Goal: Find specific page/section: Find specific page/section

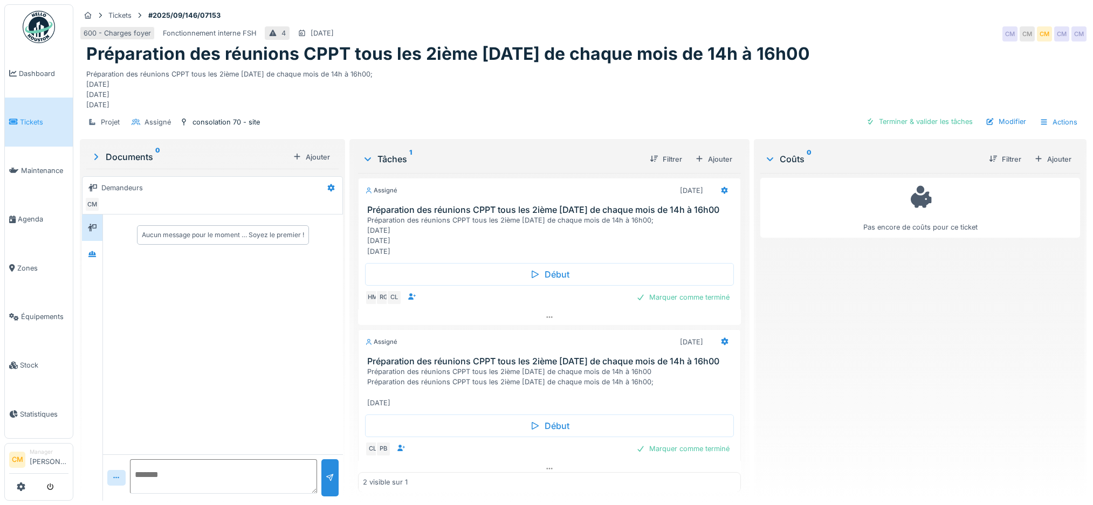
scroll to position [11, 0]
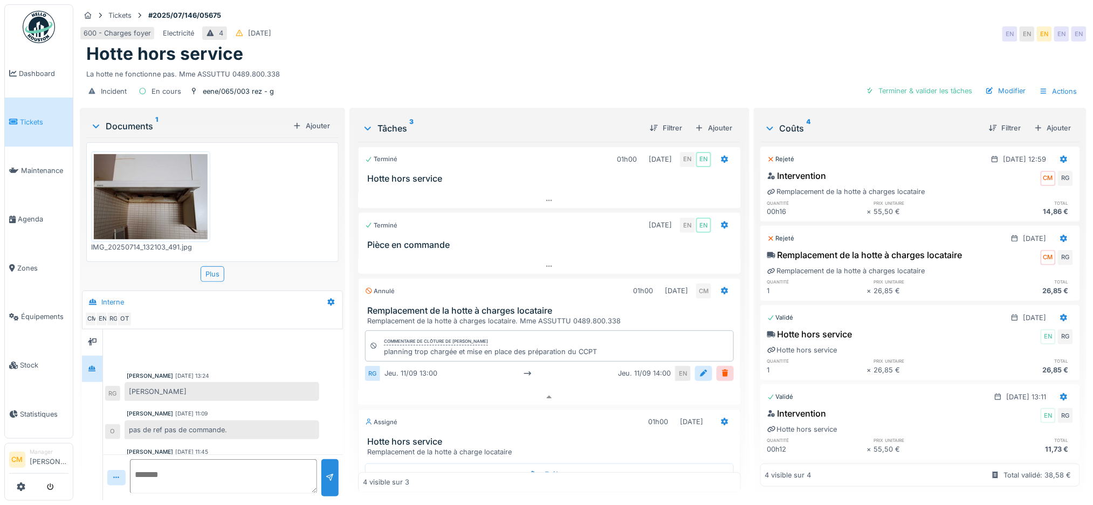
scroll to position [71, 0]
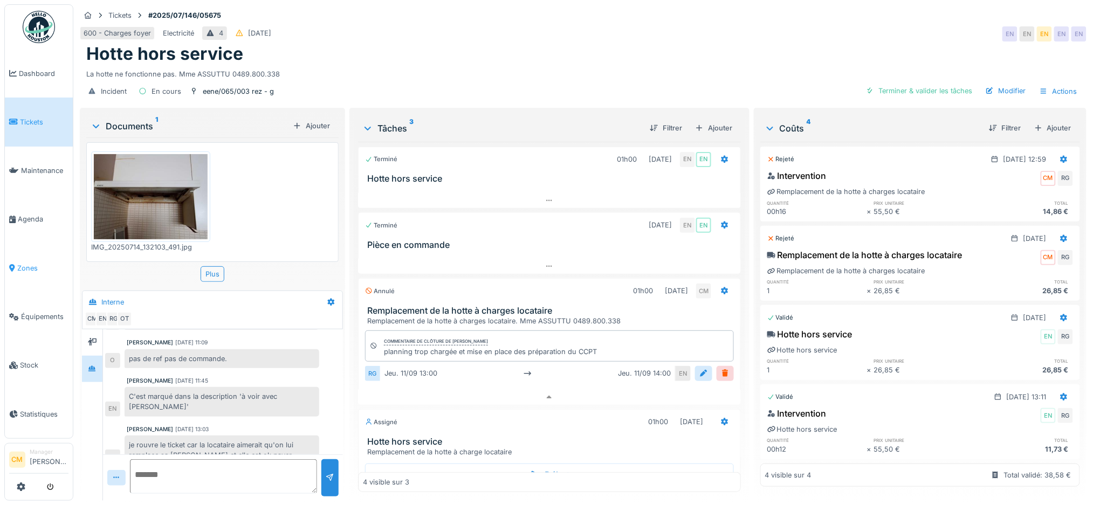
click at [30, 263] on span "Zones" at bounding box center [42, 268] width 51 height 10
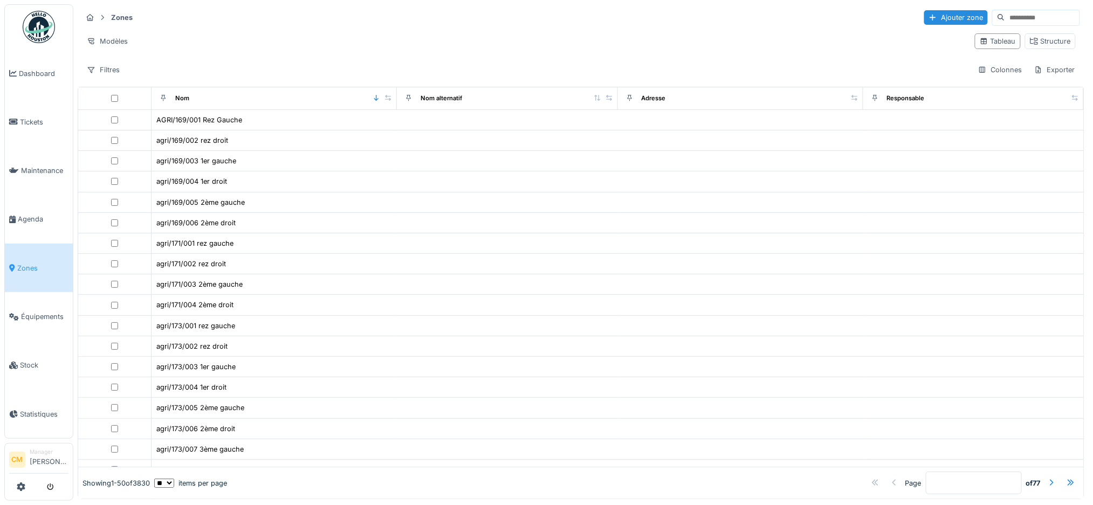
click at [1006, 16] on input at bounding box center [1043, 17] width 74 height 15
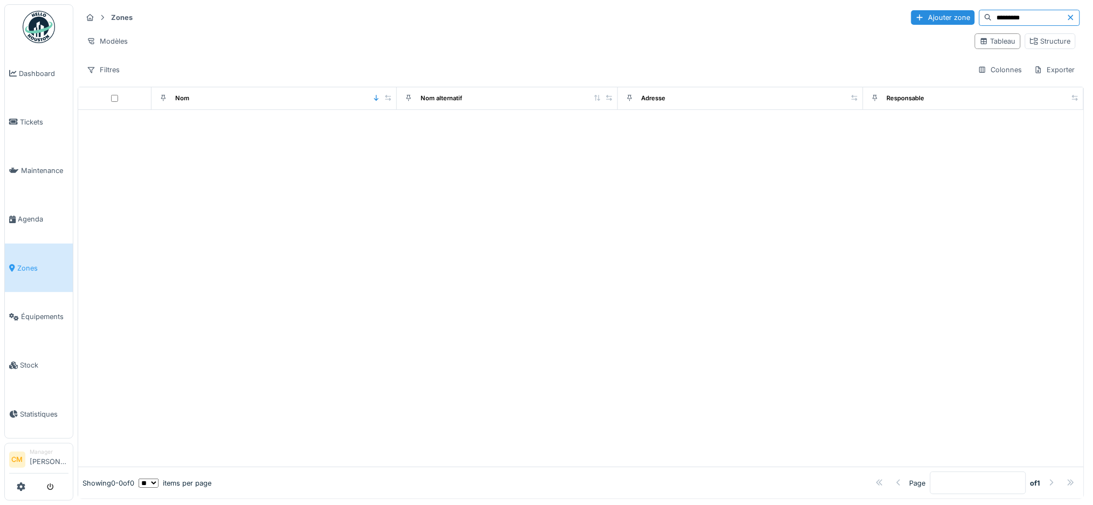
click at [993, 17] on input "*********" at bounding box center [1030, 17] width 74 height 15
type input "**********"
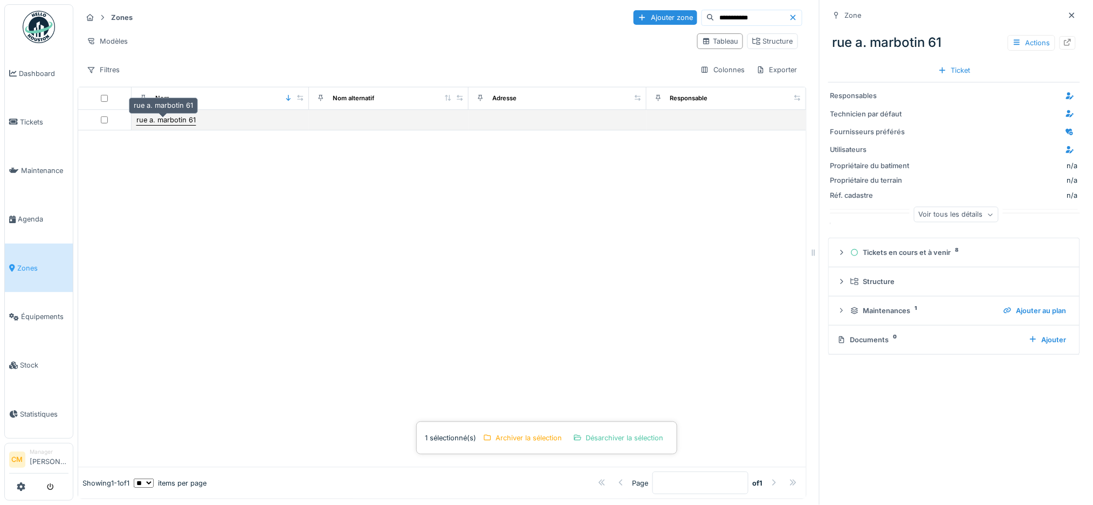
click at [180, 125] on div "rue a. marbotin 61" at bounding box center [165, 120] width 59 height 10
click at [167, 125] on div "rue a. marbotin 61" at bounding box center [165, 120] width 59 height 10
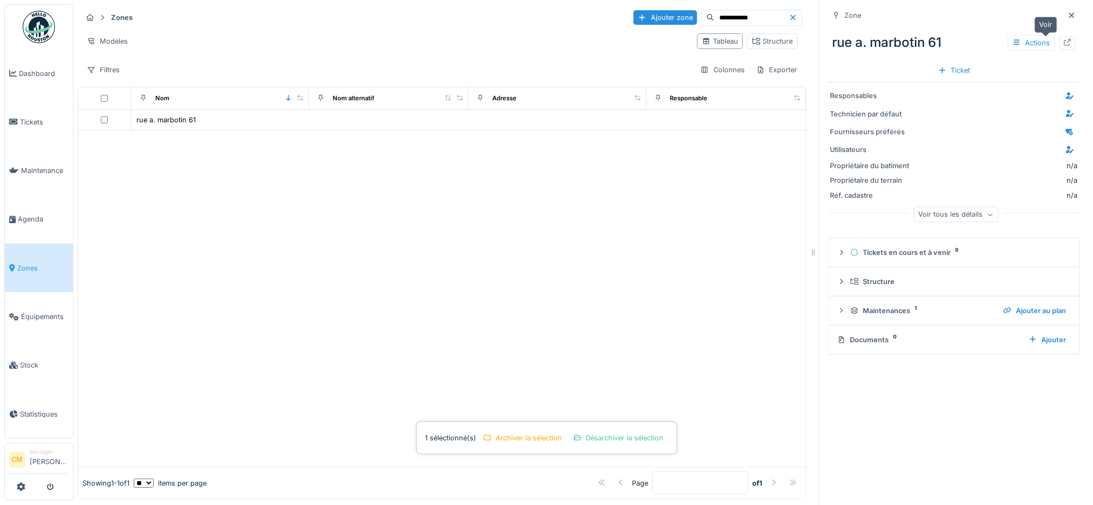
click at [1064, 46] on div at bounding box center [1068, 43] width 9 height 10
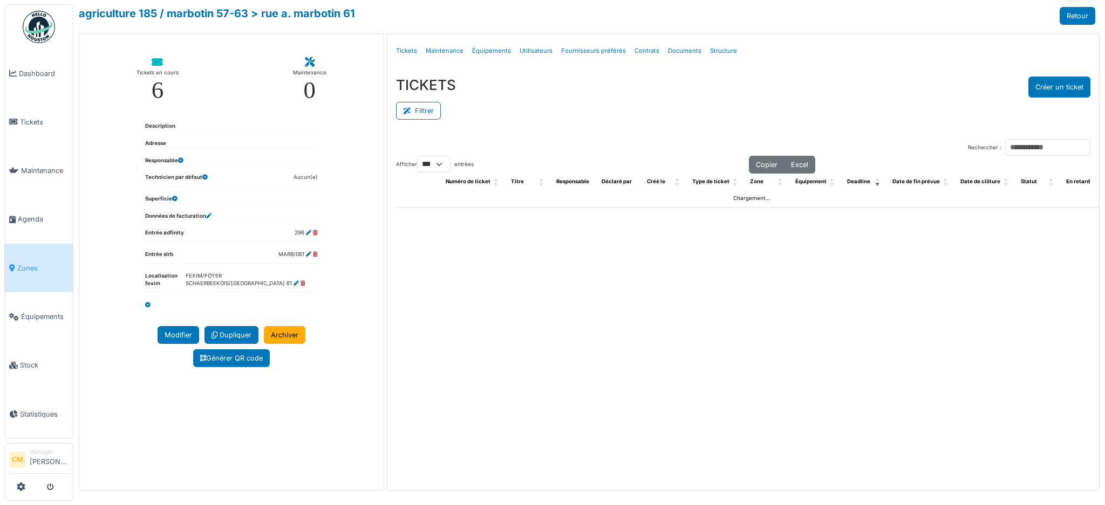
select select "***"
click at [718, 51] on link "Structure" at bounding box center [724, 50] width 36 height 25
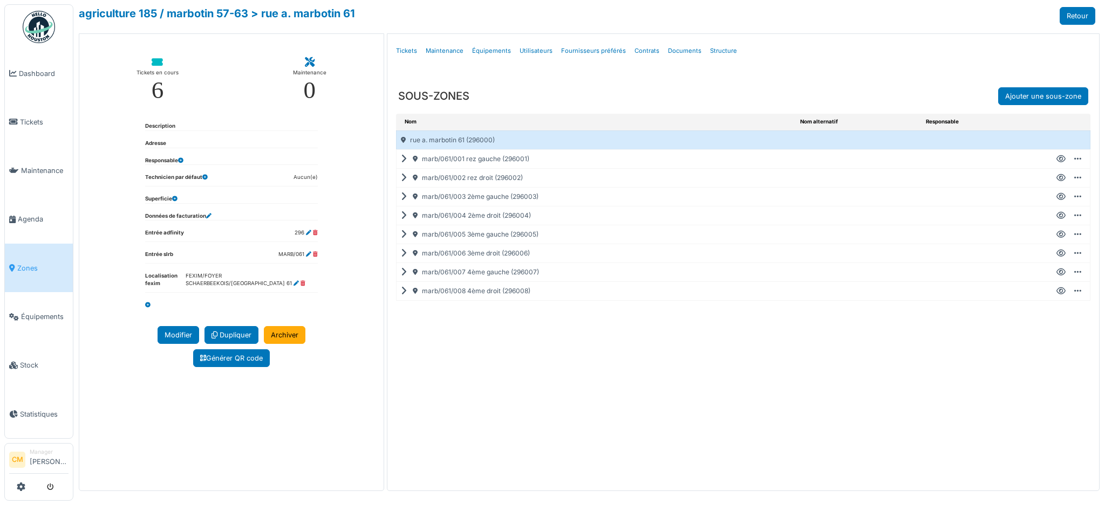
click at [1060, 272] on icon at bounding box center [1060, 272] width 9 height 1
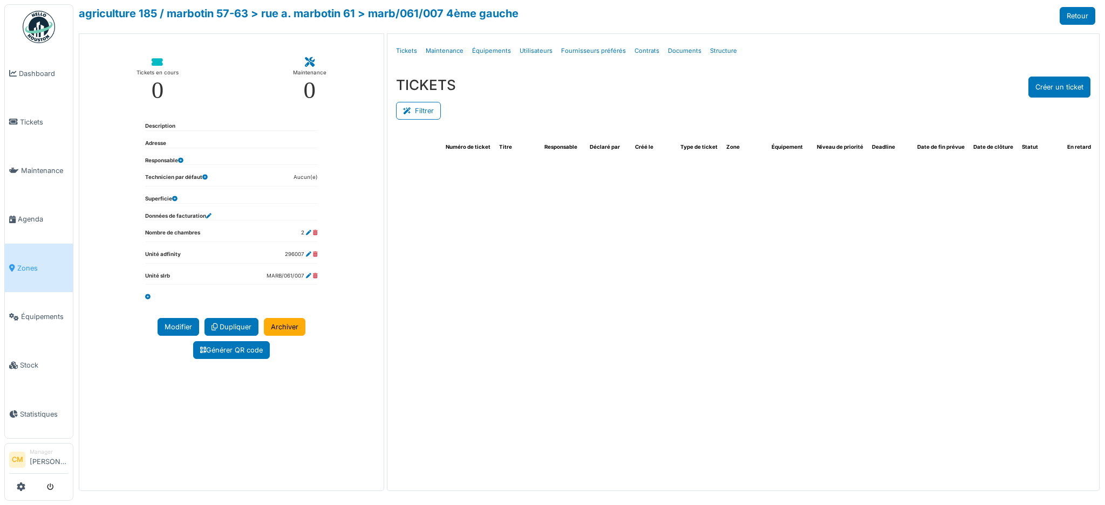
select select "***"
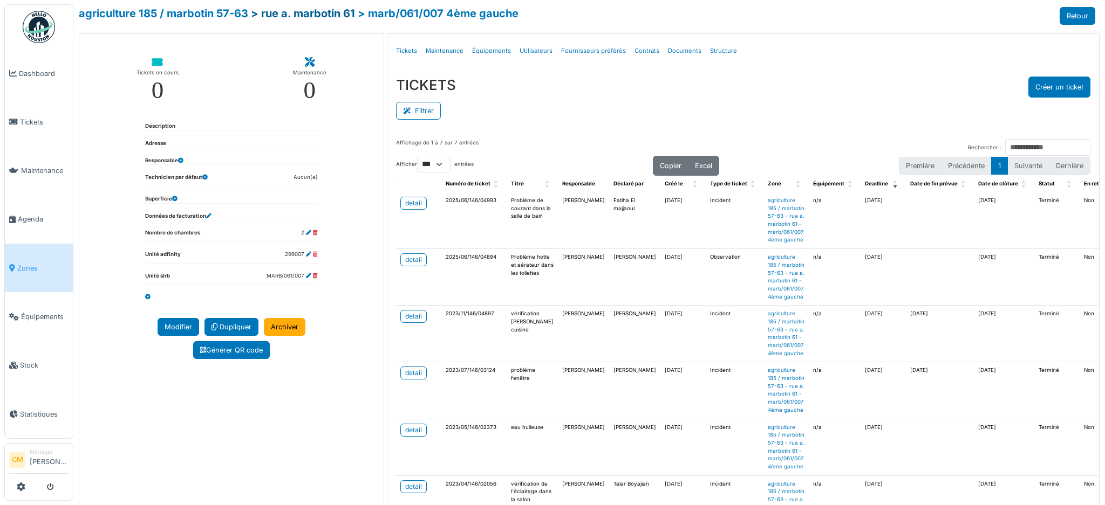
click at [338, 10] on link "> rue a. marbotin 61" at bounding box center [303, 13] width 104 height 13
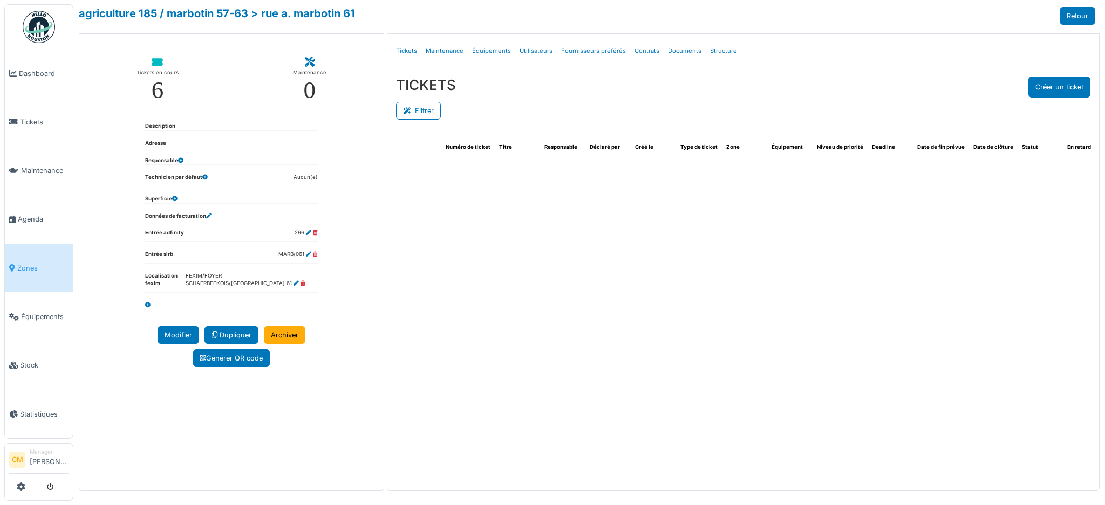
select select "***"
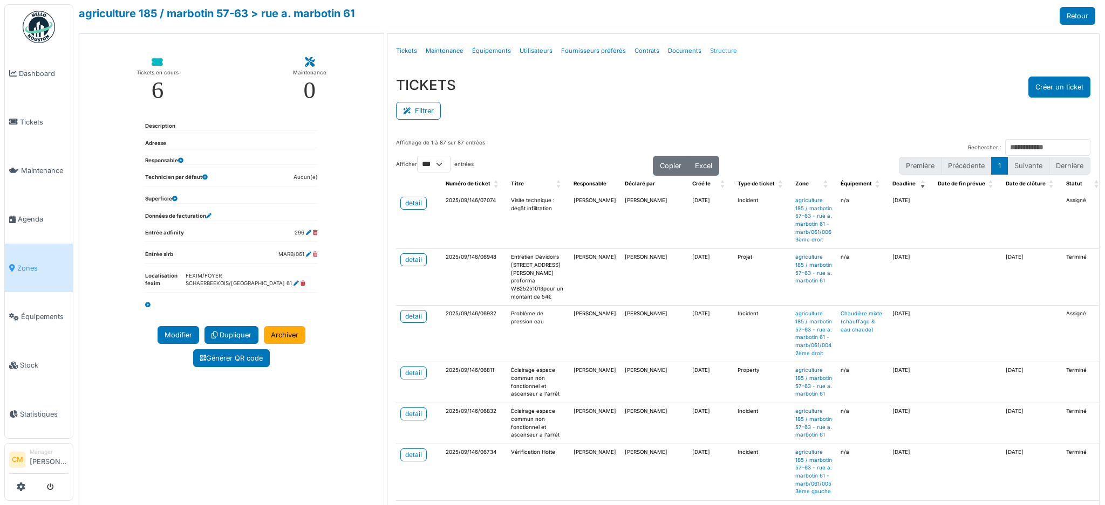
click at [721, 52] on link "Structure" at bounding box center [724, 50] width 36 height 25
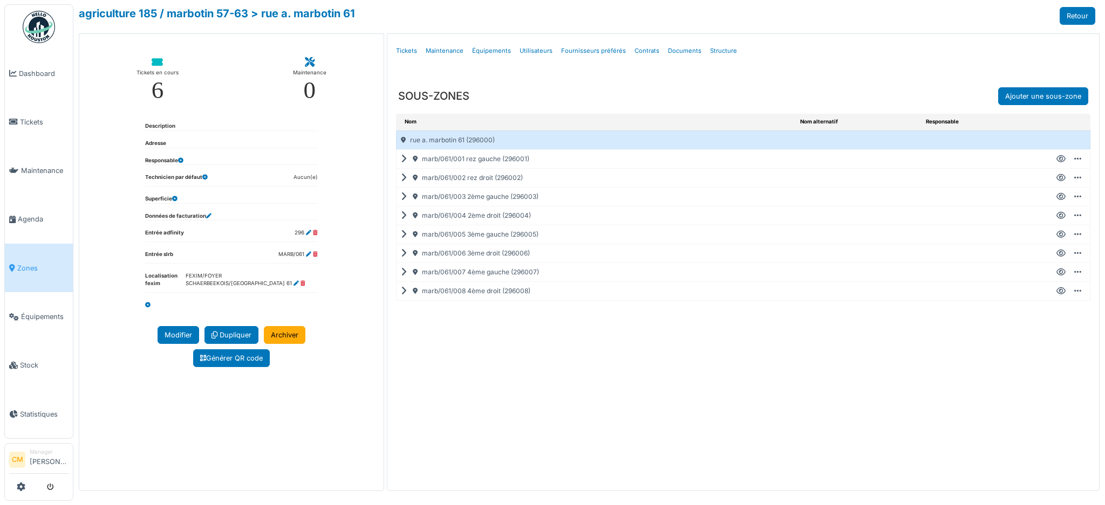
click at [1058, 254] on icon at bounding box center [1060, 254] width 9 height 1
select select "***"
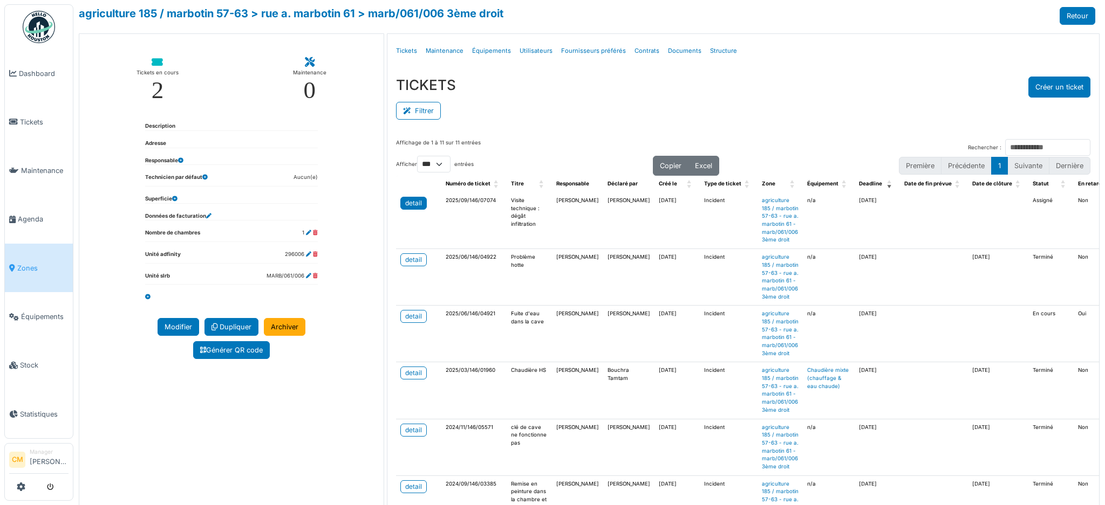
click at [410, 204] on div "detail" at bounding box center [413, 204] width 17 height 10
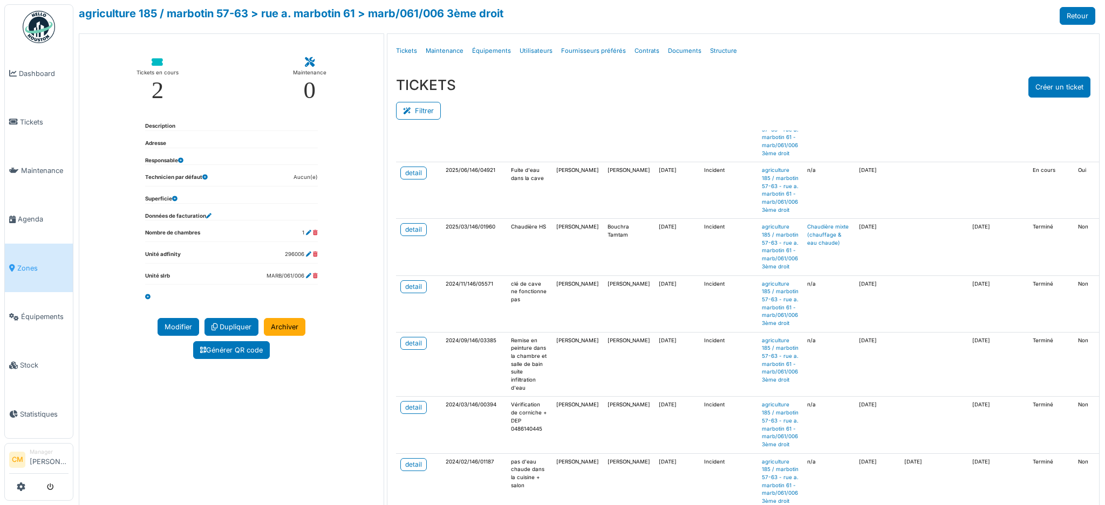
scroll to position [216, 0]
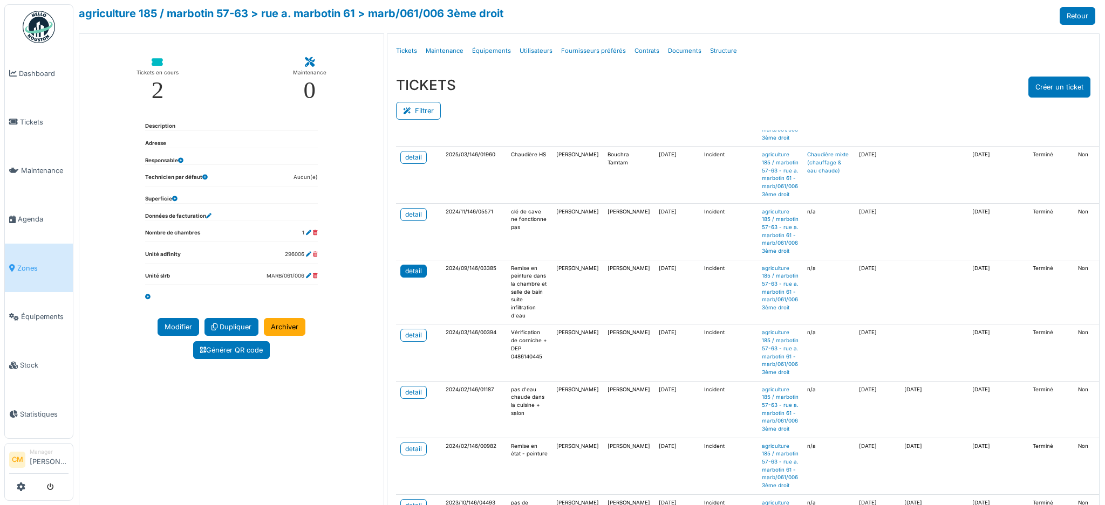
click at [415, 276] on div "detail" at bounding box center [413, 271] width 17 height 10
click at [409, 340] on div "detail" at bounding box center [413, 336] width 17 height 10
click at [331, 16] on link "> rue a. marbotin 61" at bounding box center [303, 13] width 104 height 13
select select "***"
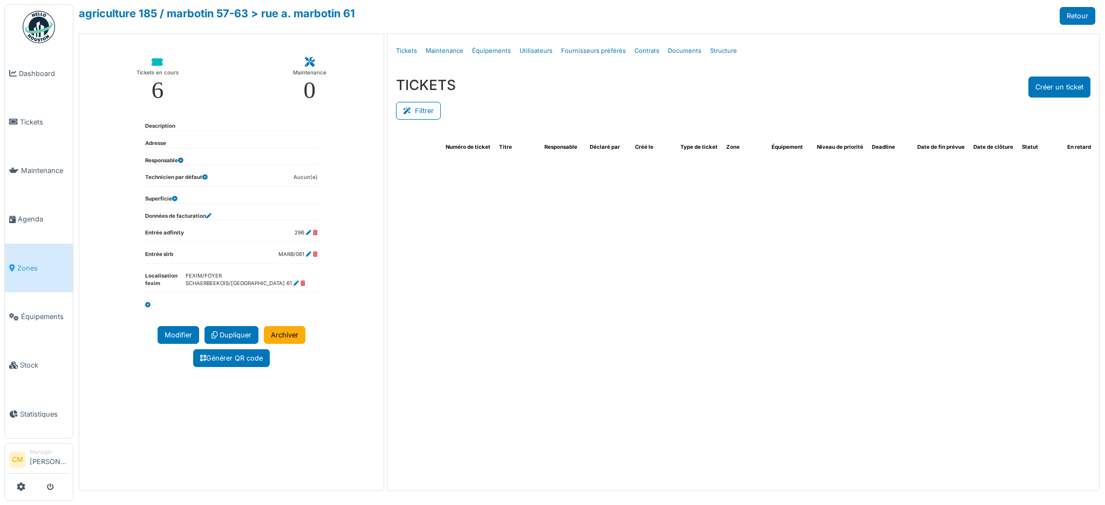
select select "***"
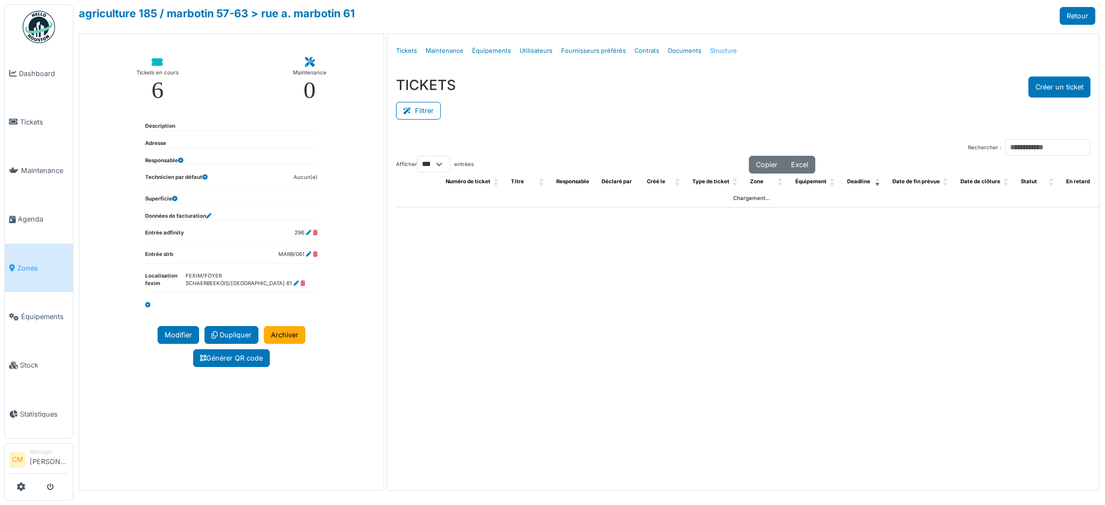
click at [713, 55] on link "Structure" at bounding box center [724, 50] width 36 height 25
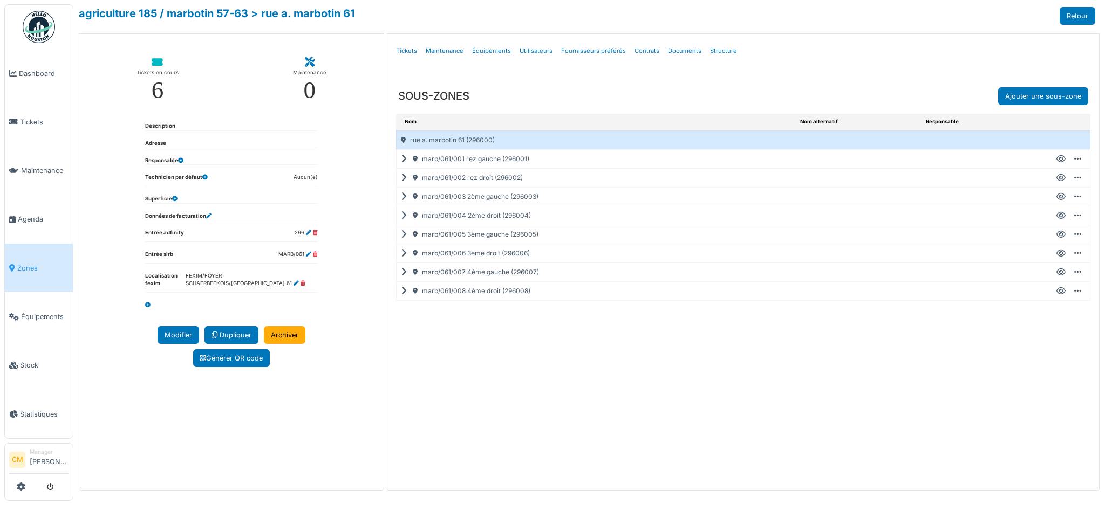
click at [1060, 216] on icon at bounding box center [1060, 216] width 9 height 1
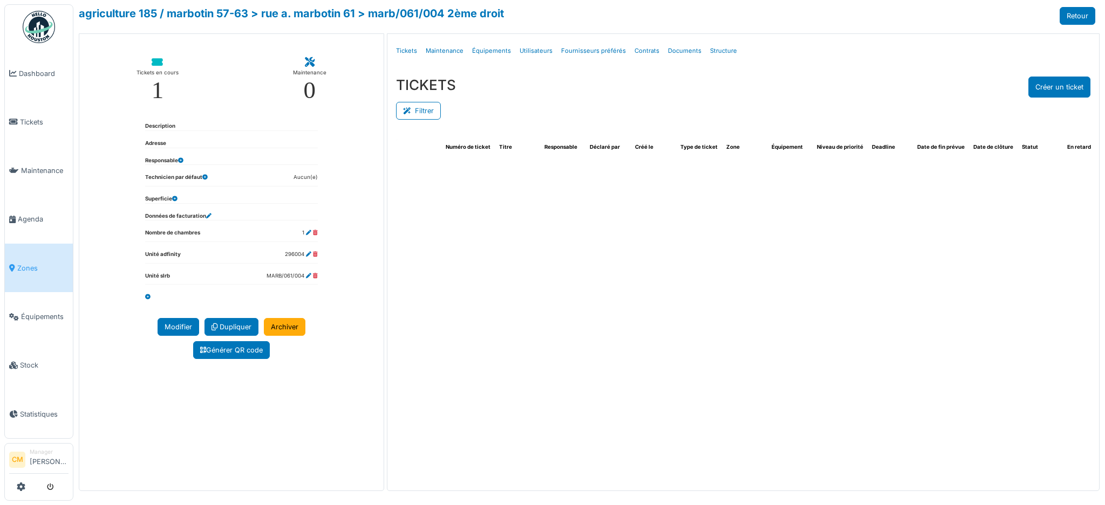
select select "***"
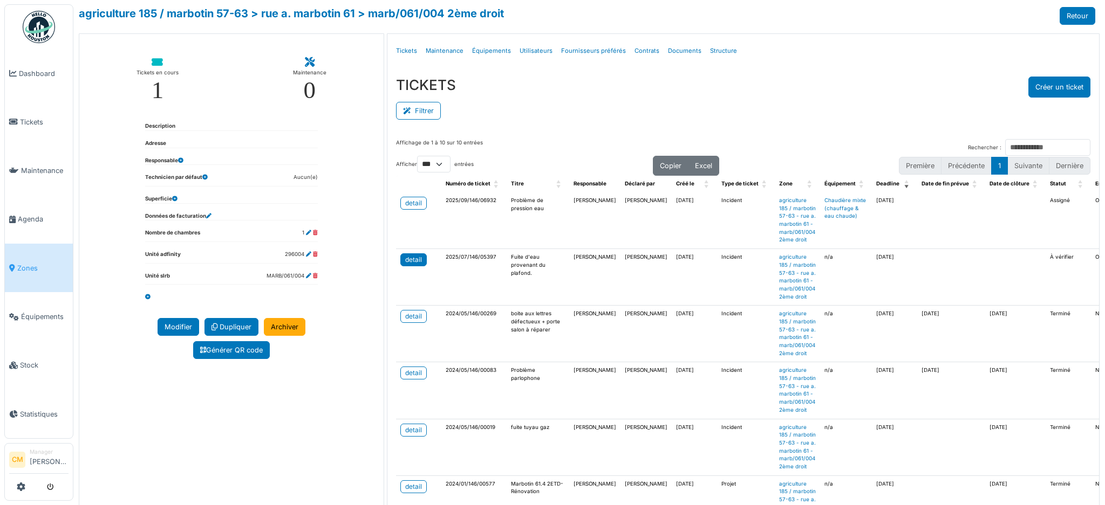
click at [412, 265] on div "detail" at bounding box center [413, 260] width 17 height 10
click at [409, 265] on div "detail" at bounding box center [413, 260] width 17 height 10
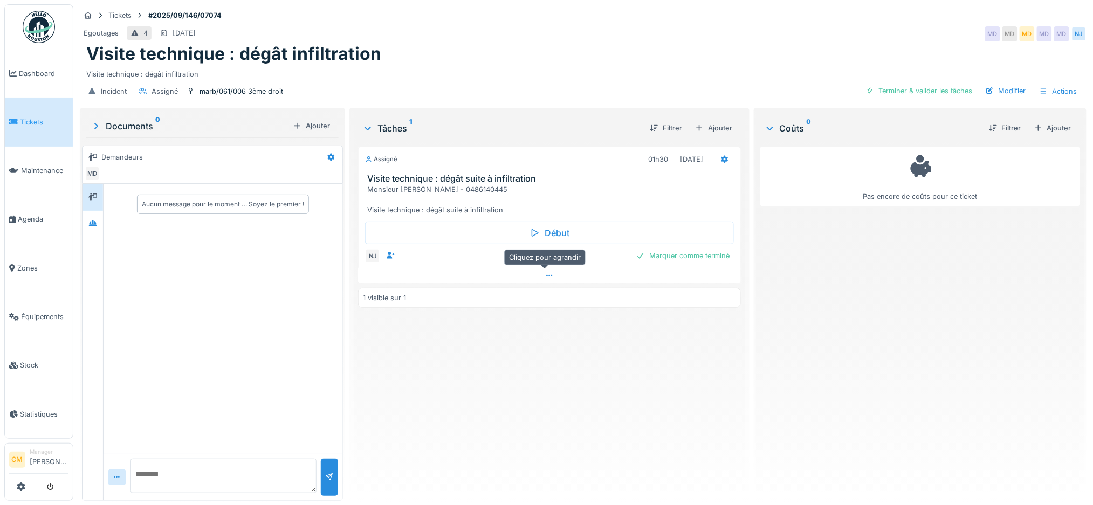
click at [540, 280] on div at bounding box center [549, 276] width 383 height 16
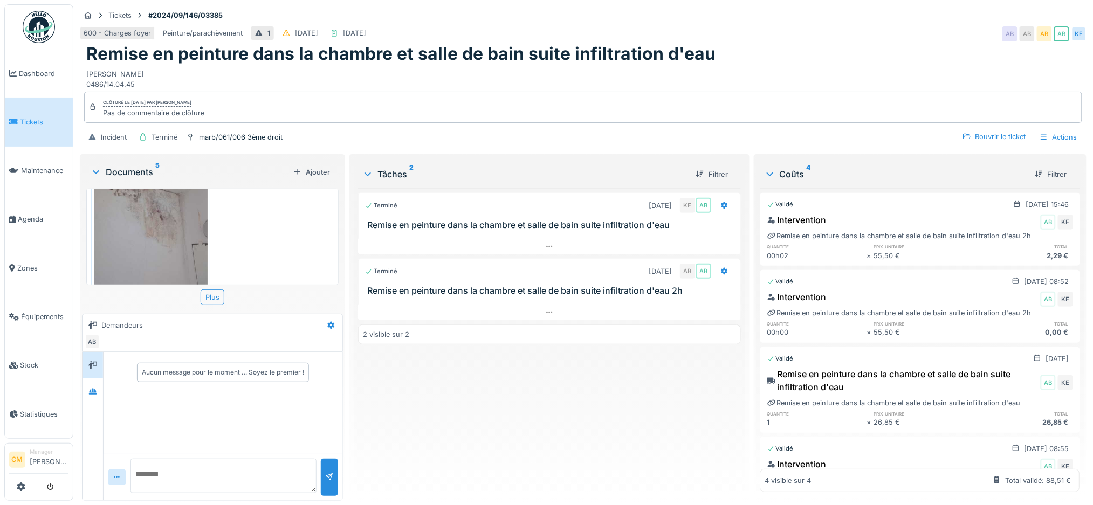
scroll to position [11, 0]
click at [98, 385] on div at bounding box center [93, 391] width 16 height 13
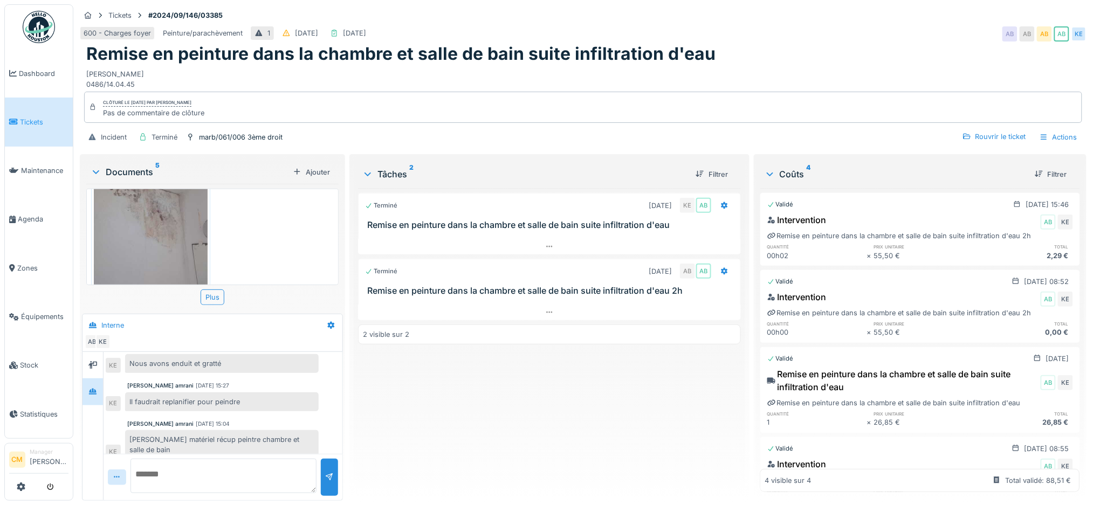
scroll to position [147, 0]
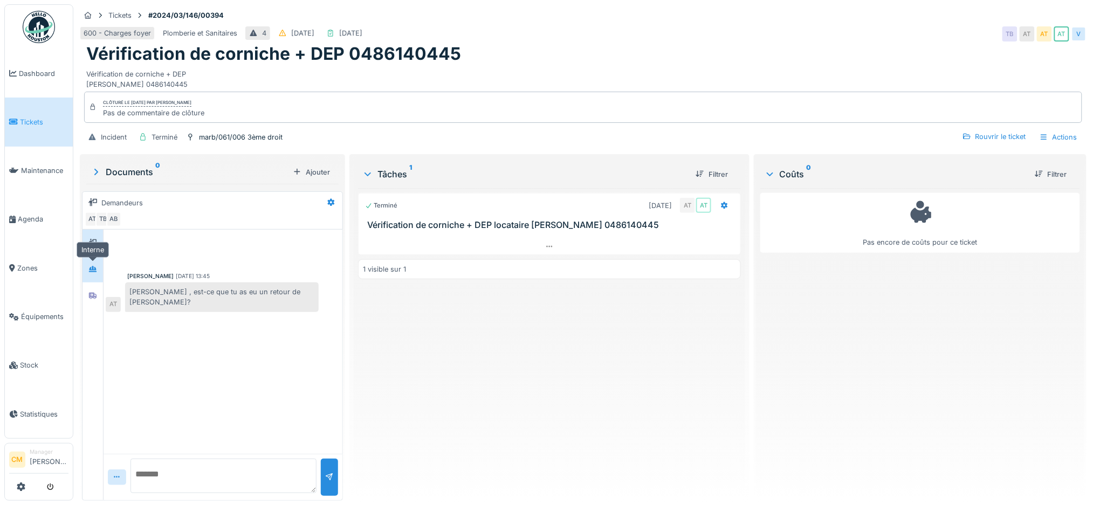
click at [85, 271] on div at bounding box center [93, 269] width 16 height 13
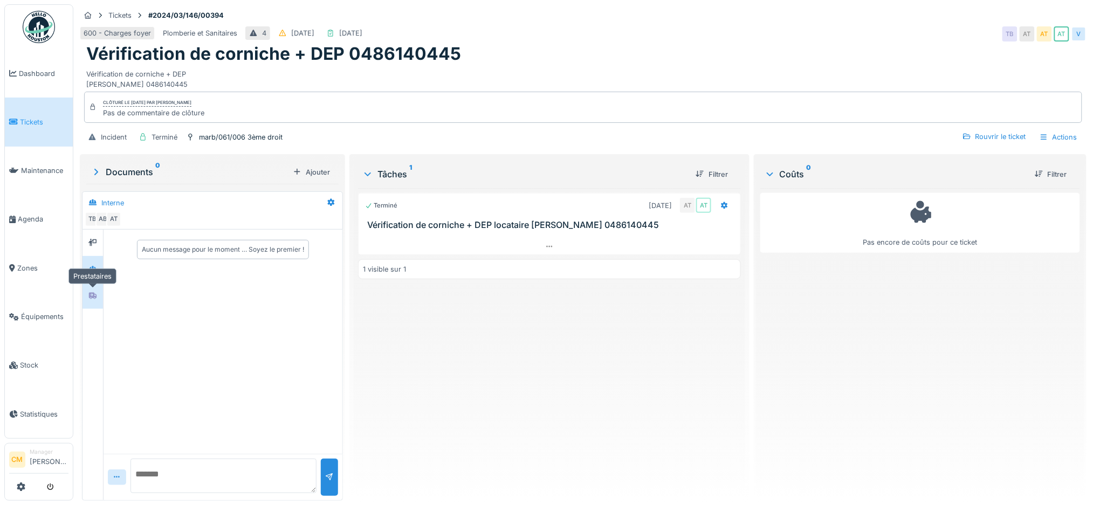
click at [96, 290] on div at bounding box center [93, 295] width 16 height 13
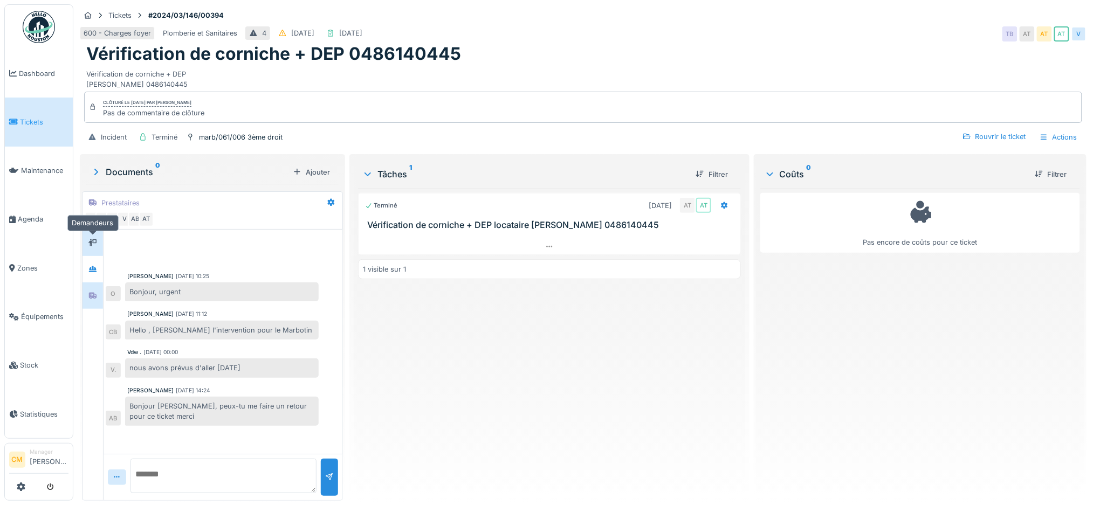
click at [95, 244] on icon at bounding box center [92, 243] width 9 height 8
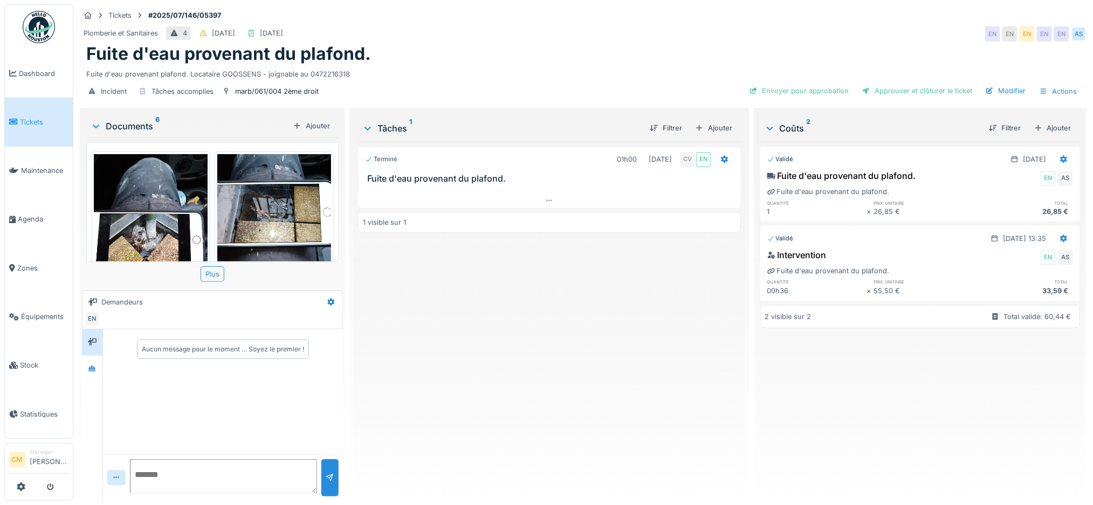
click at [153, 169] on img at bounding box center [151, 230] width 114 height 152
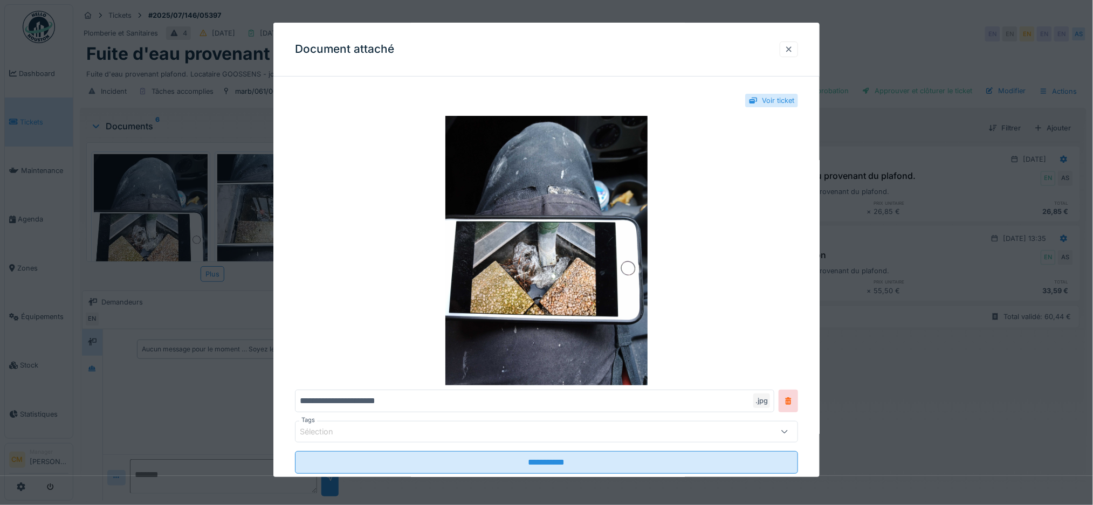
click at [793, 51] on div at bounding box center [789, 49] width 9 height 10
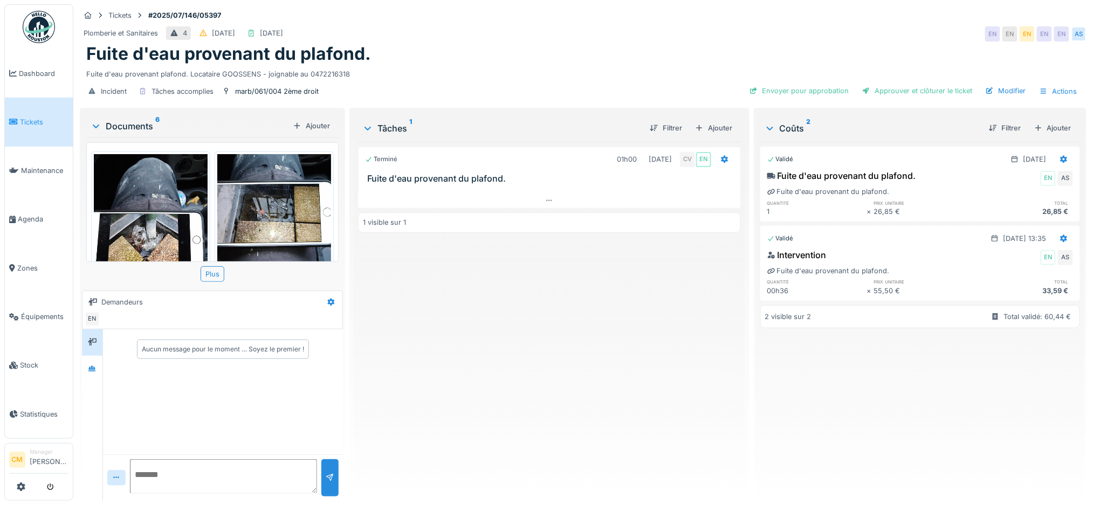
click at [262, 208] on img at bounding box center [274, 230] width 114 height 152
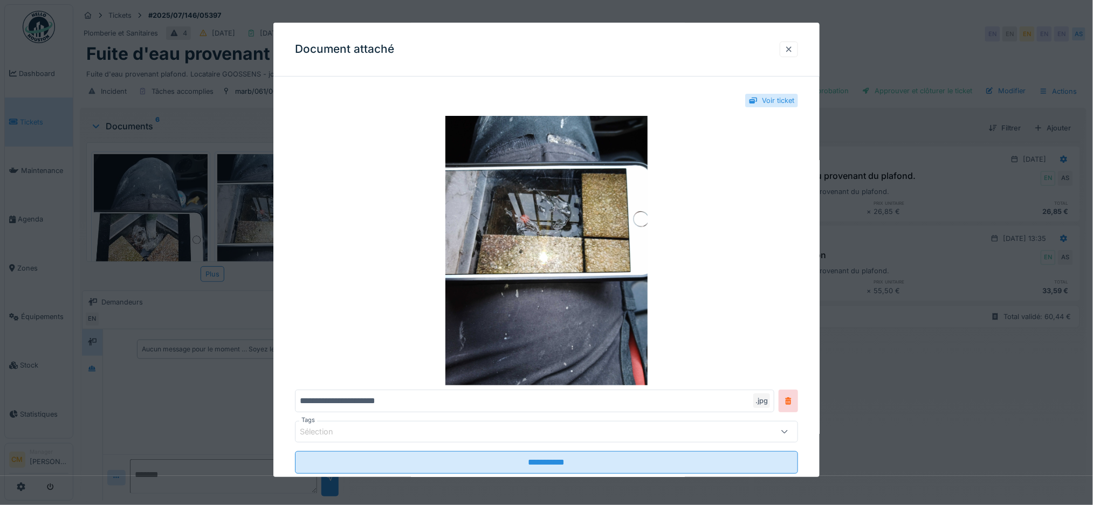
click at [798, 47] on div at bounding box center [789, 50] width 18 height 16
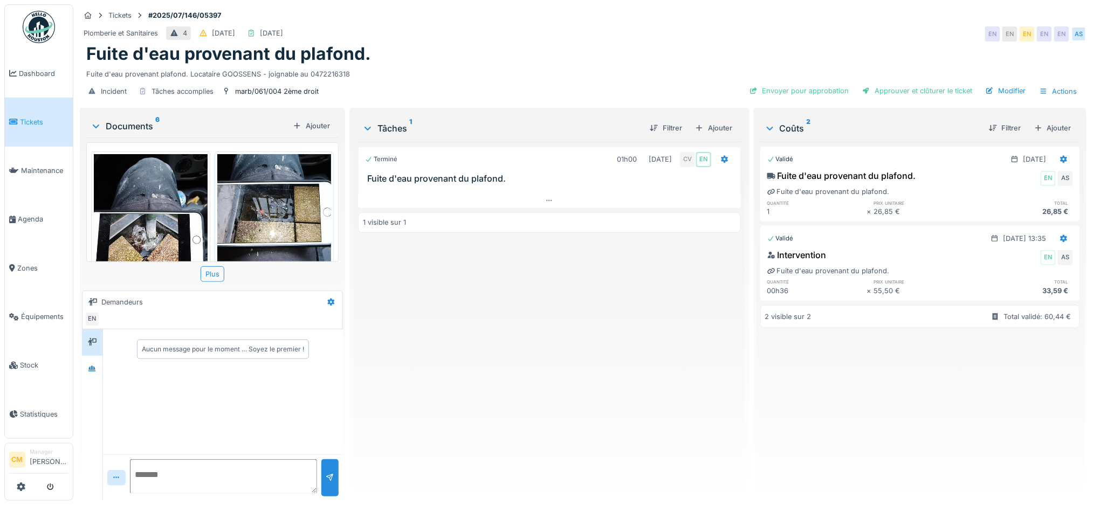
click at [145, 234] on img at bounding box center [151, 230] width 114 height 152
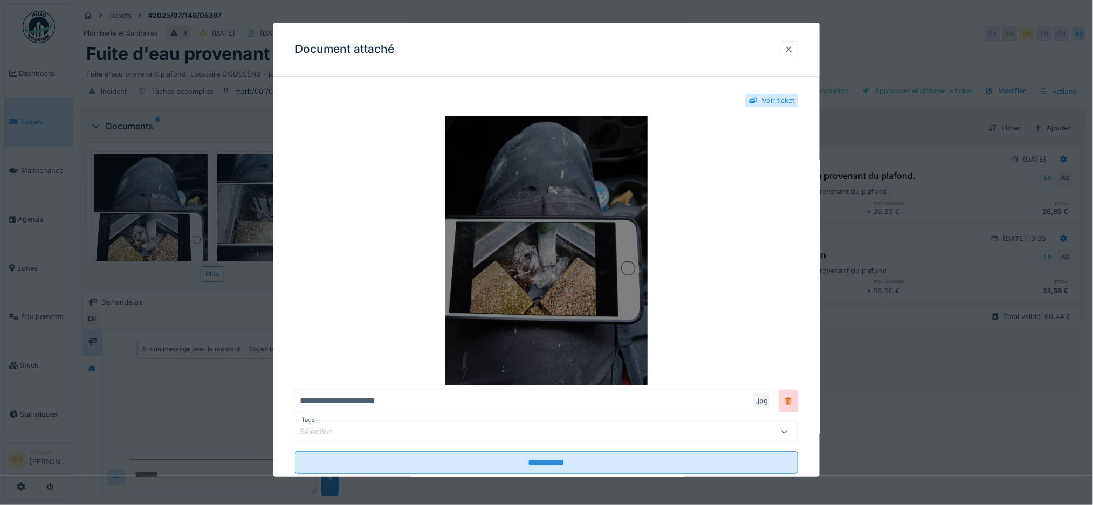
click at [516, 275] on img at bounding box center [547, 251] width 504 height 270
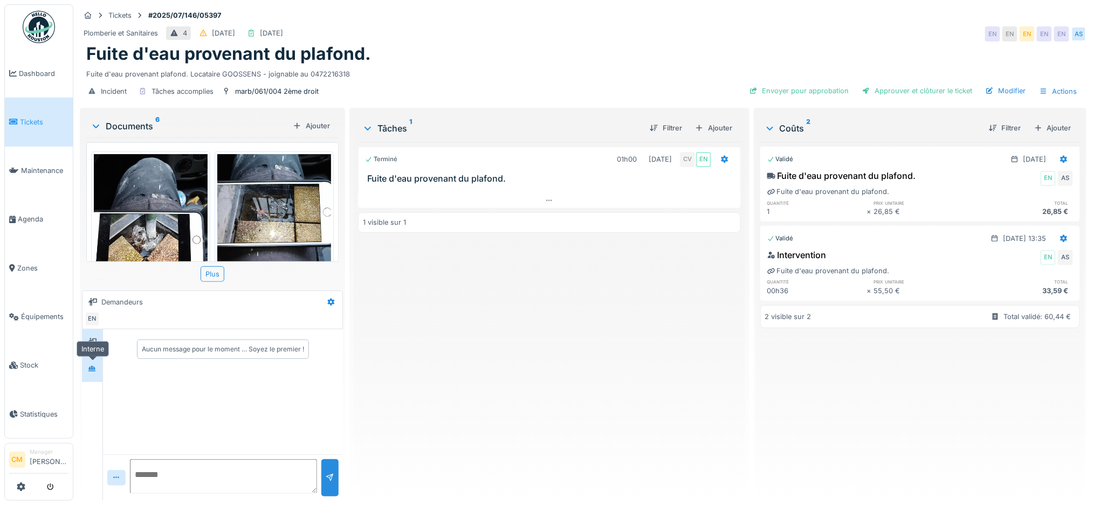
click at [90, 364] on div at bounding box center [92, 369] width 9 height 10
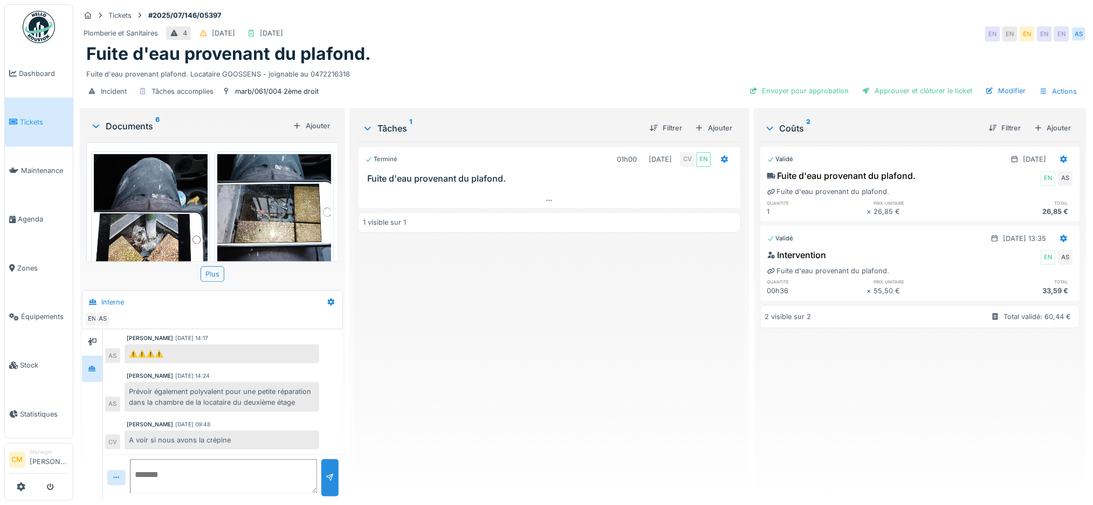
scroll to position [11, 0]
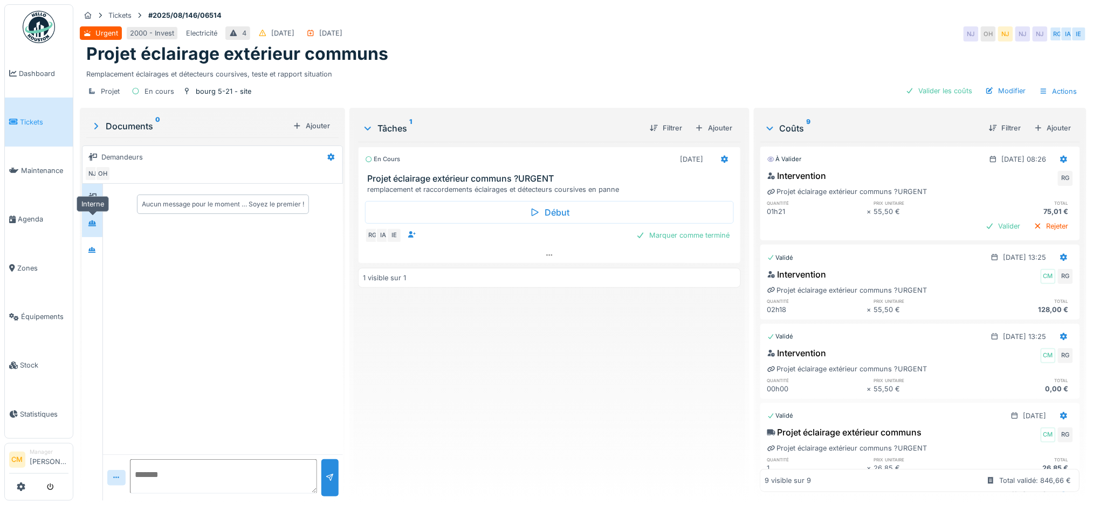
click at [91, 223] on icon at bounding box center [92, 223] width 9 height 7
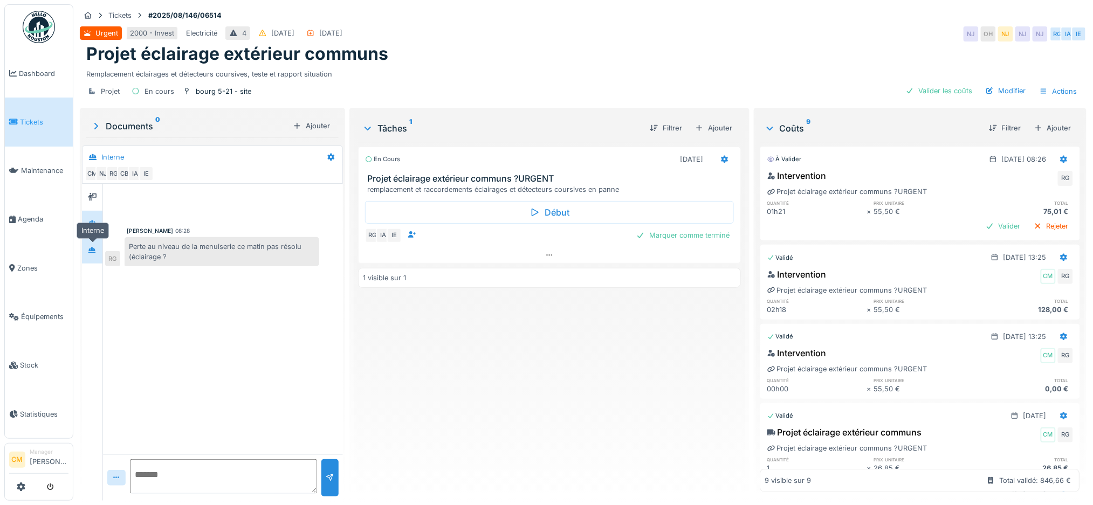
click at [93, 243] on div at bounding box center [92, 251] width 16 height 18
